Goal: Communication & Community: Participate in discussion

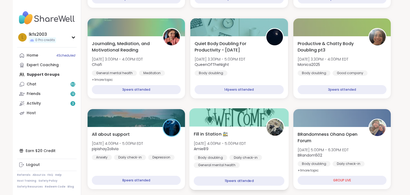
scroll to position [141, 0]
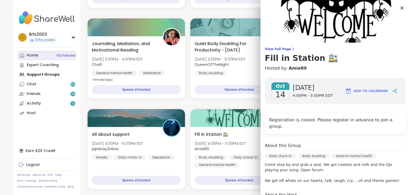
click at [38, 54] on link "Home 4 Scheduled" at bounding box center [47, 56] width 60 height 10
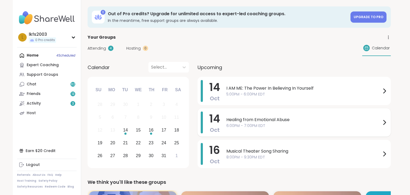
click at [236, 117] on span "Healing from Emotional Abuse" at bounding box center [303, 120] width 155 height 6
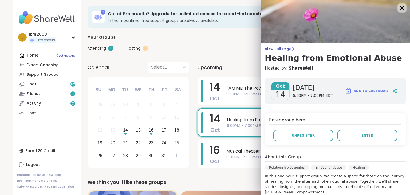
click at [398, 9] on div at bounding box center [401, 7] width 9 height 9
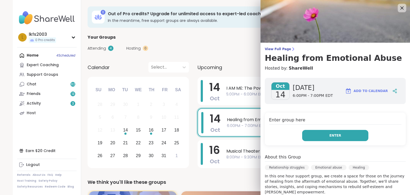
click at [348, 133] on button "Enter" at bounding box center [335, 135] width 66 height 11
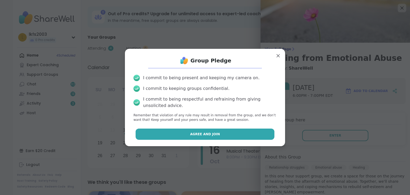
click at [265, 134] on button "Agree and Join" at bounding box center [205, 134] width 139 height 11
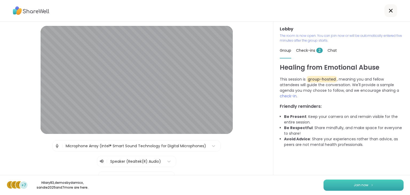
click at [350, 182] on button "Join now" at bounding box center [363, 185] width 80 height 11
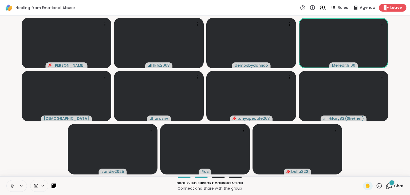
click at [401, 5] on span "Leave" at bounding box center [396, 8] width 12 height 6
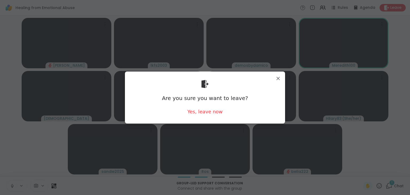
click at [221, 116] on div "Are you sure you want to leave? Yes, leave now" at bounding box center [205, 97] width 152 height 43
click at [217, 112] on div "Yes, leave now" at bounding box center [204, 111] width 35 height 7
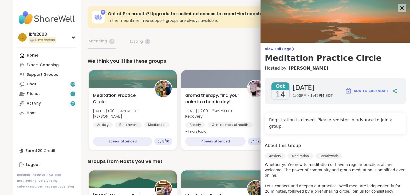
scroll to position [79, 0]
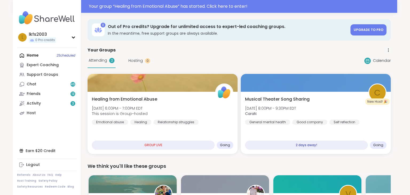
click at [30, 54] on div "Home 2 Scheduled Expert Coaching Support Groups Chat 46 Friends 13 Activity 3 H…" at bounding box center [47, 84] width 60 height 67
click at [57, 55] on div "Home 2 Scheduled Expert Coaching Support Groups Chat 46 Friends 13 Activity 3 H…" at bounding box center [47, 84] width 60 height 67
click at [70, 56] on div "Home 2 Scheduled Expert Coaching Support Groups Chat 46 Friends 13 Activity 3 H…" at bounding box center [47, 84] width 60 height 67
click at [72, 57] on div "Home 2 Scheduled Expert Coaching Support Groups Chat 46 Friends 13 Activity 3 H…" at bounding box center [47, 84] width 60 height 67
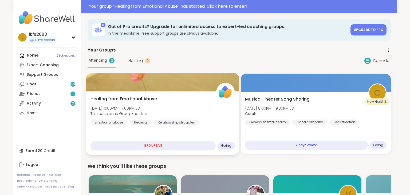
click at [231, 145] on span "Going" at bounding box center [226, 146] width 10 height 4
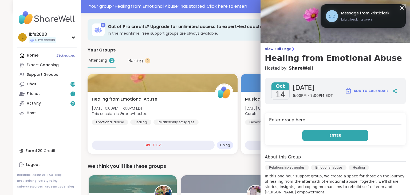
click at [315, 134] on button "Enter" at bounding box center [335, 135] width 66 height 11
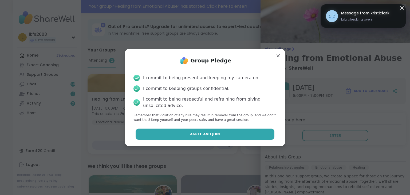
click at [273, 133] on button "Agree and Join" at bounding box center [205, 134] width 139 height 11
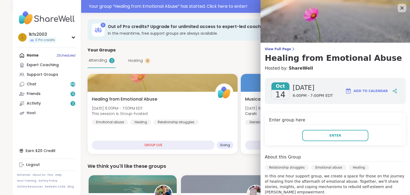
scroll to position [0, 0]
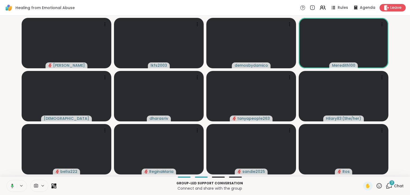
click at [12, 184] on icon at bounding box center [12, 186] width 3 height 5
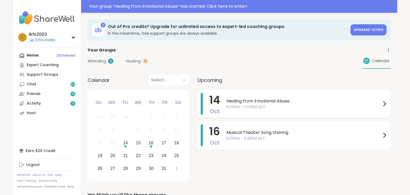
click at [295, 109] on span "6:00PM - 7:00PM EDT" at bounding box center [303, 107] width 155 height 6
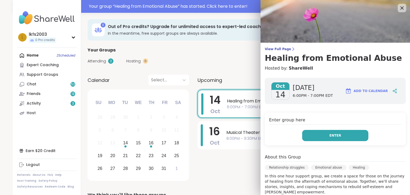
click at [316, 136] on button "Enter" at bounding box center [335, 135] width 66 height 11
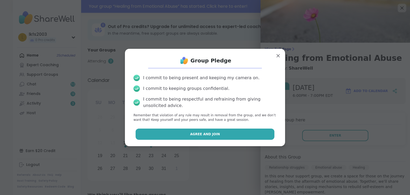
click at [257, 134] on button "Agree and Join" at bounding box center [205, 134] width 139 height 11
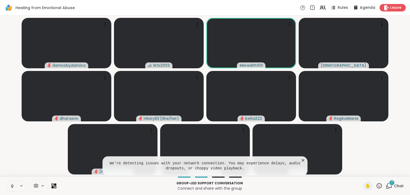
click at [13, 184] on icon at bounding box center [12, 186] width 5 height 5
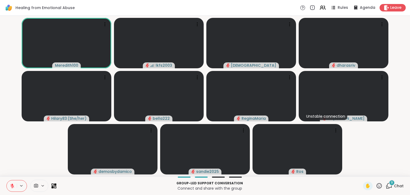
click at [10, 185] on icon at bounding box center [12, 186] width 5 height 5
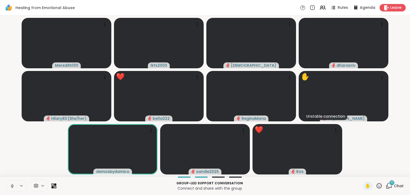
click at [11, 186] on icon at bounding box center [11, 185] width 1 height 2
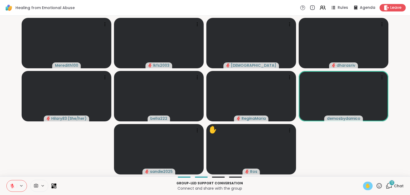
click at [366, 184] on span "✋" at bounding box center [367, 186] width 5 height 6
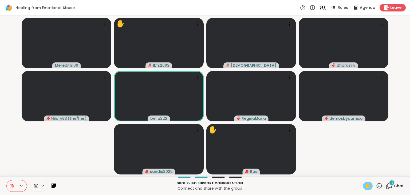
click at [370, 187] on span "✋" at bounding box center [367, 186] width 5 height 6
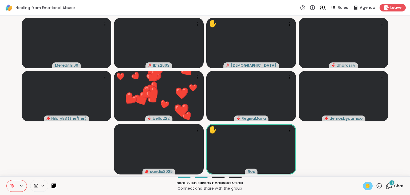
click at [369, 188] on span "✋" at bounding box center [367, 186] width 5 height 6
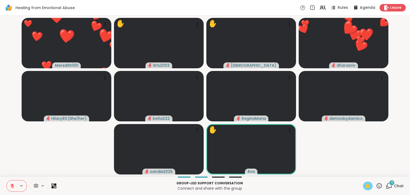
click at [291, 179] on div "Group-led support conversation Connect and share with the group ✋ 13 Chat" at bounding box center [205, 185] width 410 height 19
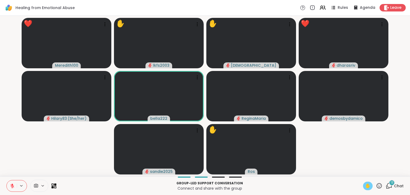
click at [377, 187] on icon at bounding box center [379, 185] width 5 height 5
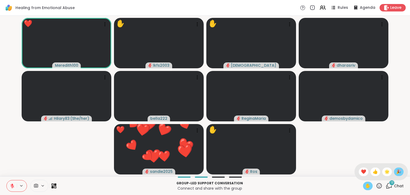
click at [395, 173] on div "🎉" at bounding box center [399, 172] width 10 height 9
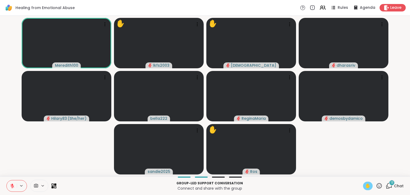
click at [365, 187] on span "✋" at bounding box center [367, 186] width 5 height 6
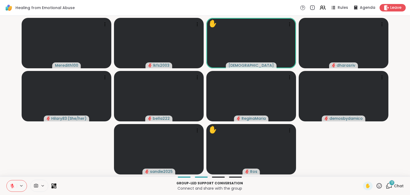
click at [377, 186] on icon at bounding box center [379, 186] width 7 height 7
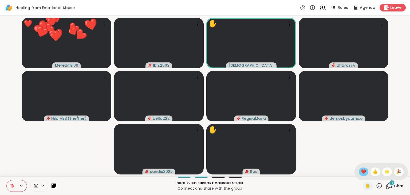
click at [361, 170] on span "❤️" at bounding box center [363, 172] width 5 height 6
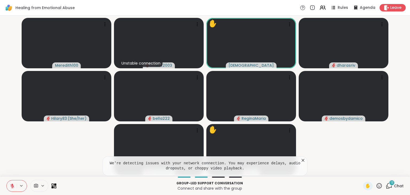
click at [381, 189] on icon at bounding box center [379, 186] width 7 height 7
click at [365, 171] on div "❤️" at bounding box center [364, 172] width 10 height 9
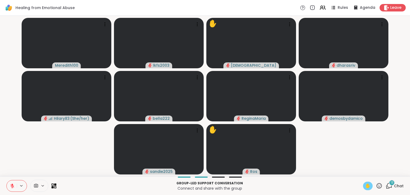
click at [369, 184] on span "✋" at bounding box center [367, 186] width 5 height 6
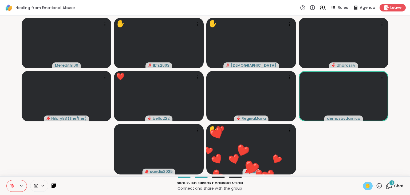
click at [12, 185] on icon at bounding box center [12, 185] width 2 height 2
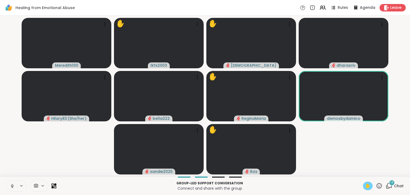
click at [369, 188] on span "✋" at bounding box center [367, 186] width 5 height 6
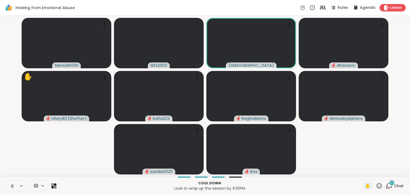
click at [13, 186] on icon at bounding box center [12, 186] width 5 height 5
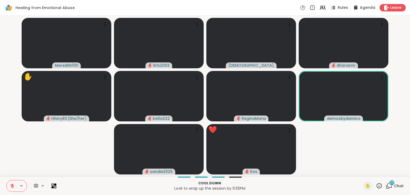
click at [382, 186] on icon at bounding box center [379, 185] width 5 height 5
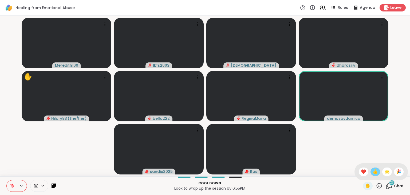
click at [373, 175] on span "👍" at bounding box center [375, 172] width 5 height 6
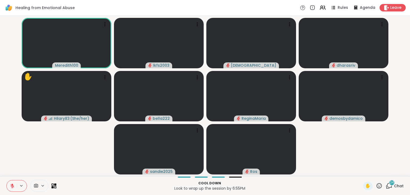
drag, startPoint x: 370, startPoint y: 189, endPoint x: 376, endPoint y: 188, distance: 6.9
click at [376, 188] on div "✋" at bounding box center [372, 186] width 19 height 9
click at [378, 188] on icon at bounding box center [379, 185] width 5 height 5
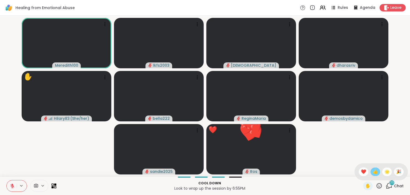
click at [376, 173] on span "👍" at bounding box center [375, 172] width 5 height 6
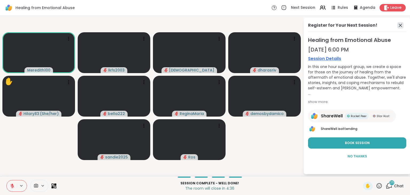
click at [400, 24] on icon at bounding box center [400, 25] width 6 height 6
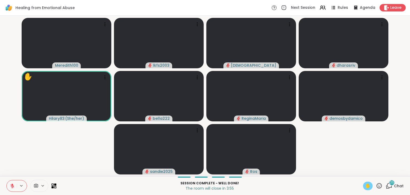
click at [370, 184] on span "✋" at bounding box center [367, 186] width 5 height 6
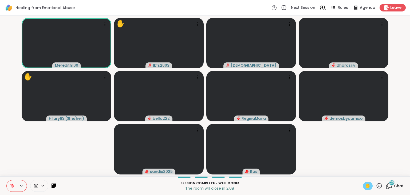
click at [13, 187] on icon at bounding box center [12, 186] width 4 height 4
